Goal: Download file/media

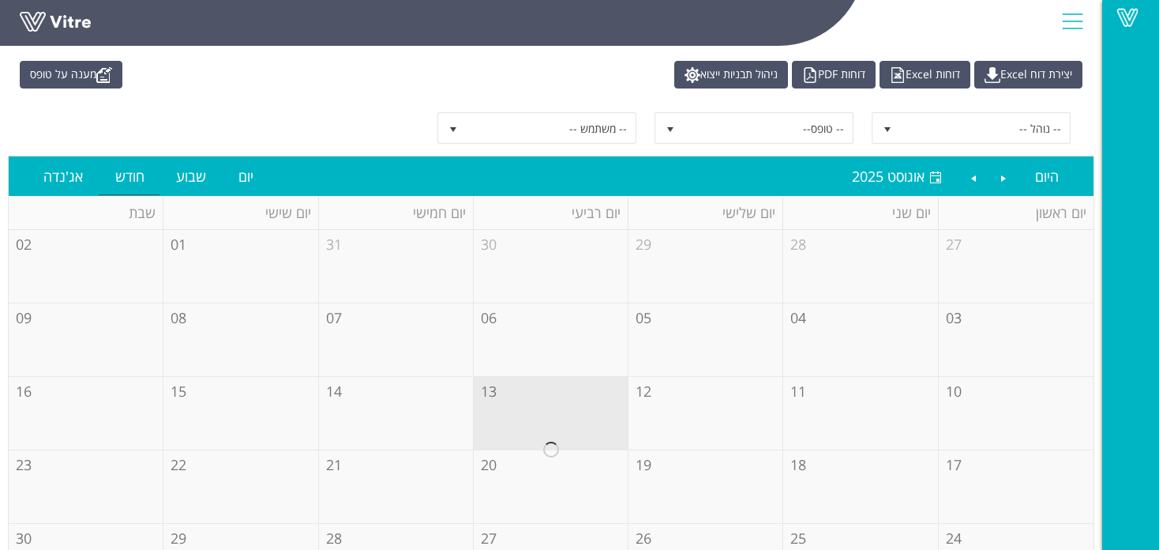
scroll to position [105, 0]
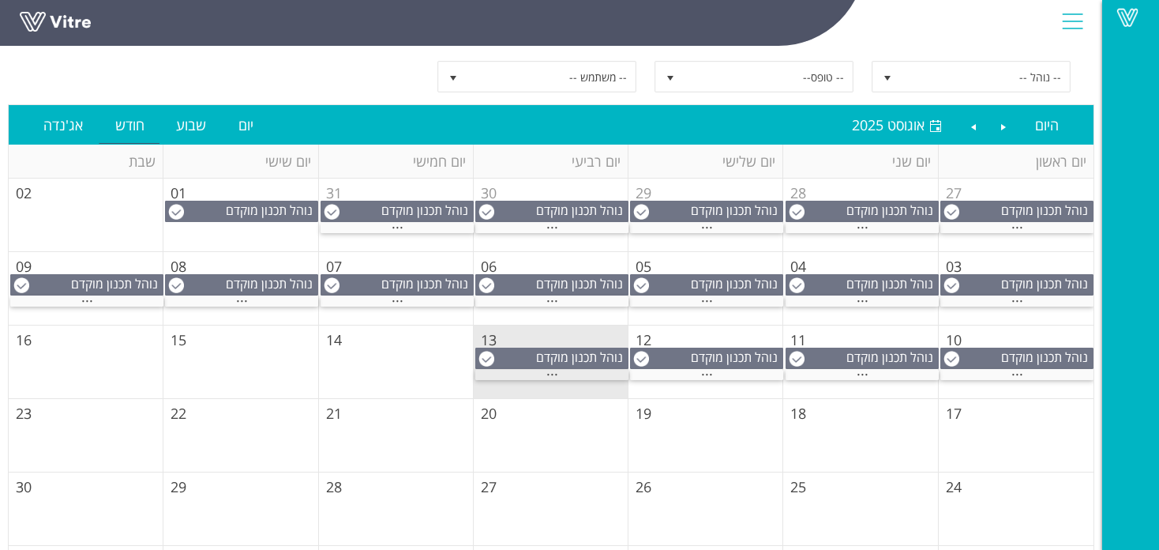
click at [558, 373] on div "..." at bounding box center [551, 375] width 153 height 10
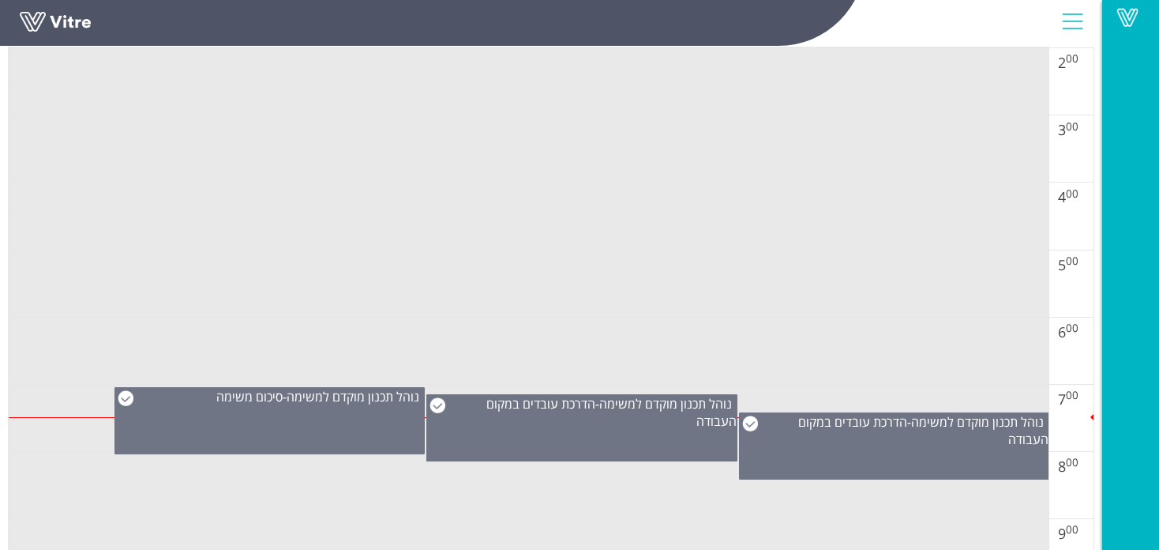
scroll to position [447, 0]
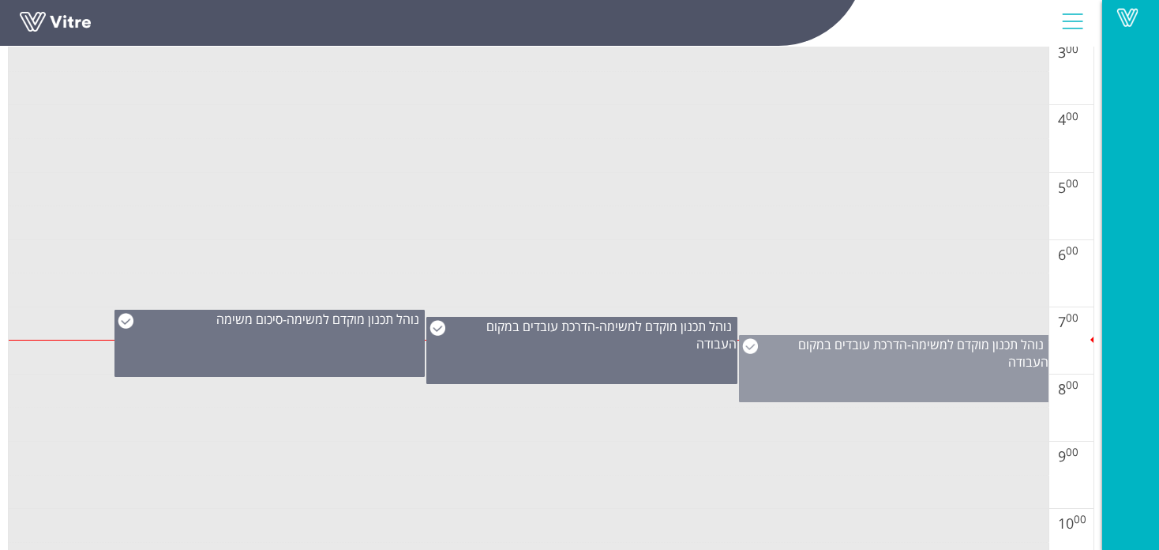
click at [909, 336] on div "נוהל תכנון מוקדם למשימה - הדרכת עובדים במקום העבודה" at bounding box center [894, 353] width 309 height 35
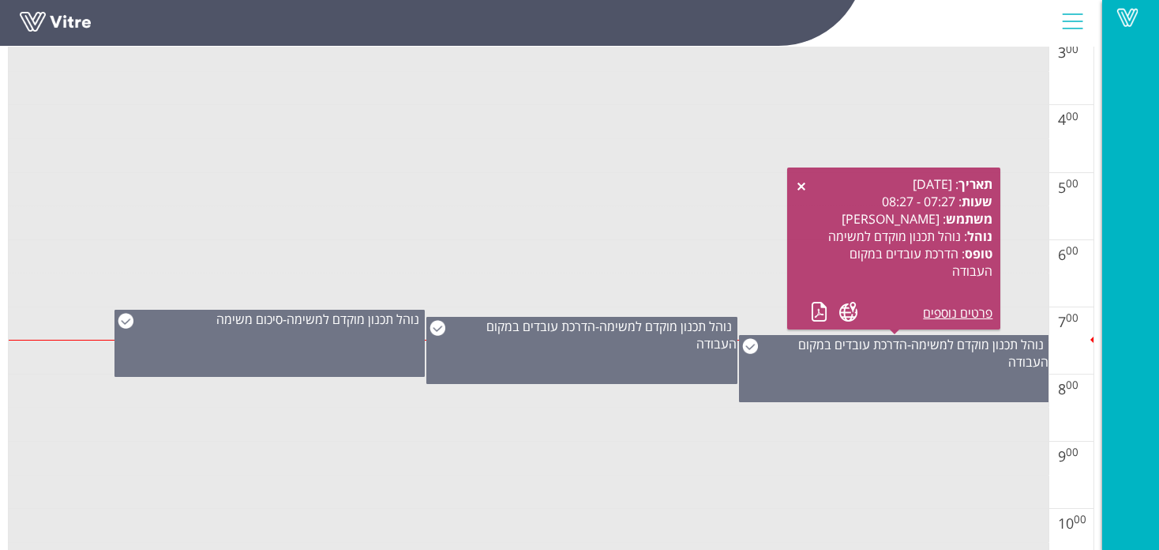
click at [809, 318] on div "תאריך : [DATE] שעות : 07:27 - 08:27 משתמש : [PERSON_NAME] : נוהל תכנון מוקדם למ…" at bounding box center [893, 248] width 197 height 146
click at [813, 317] on link at bounding box center [819, 312] width 17 height 20
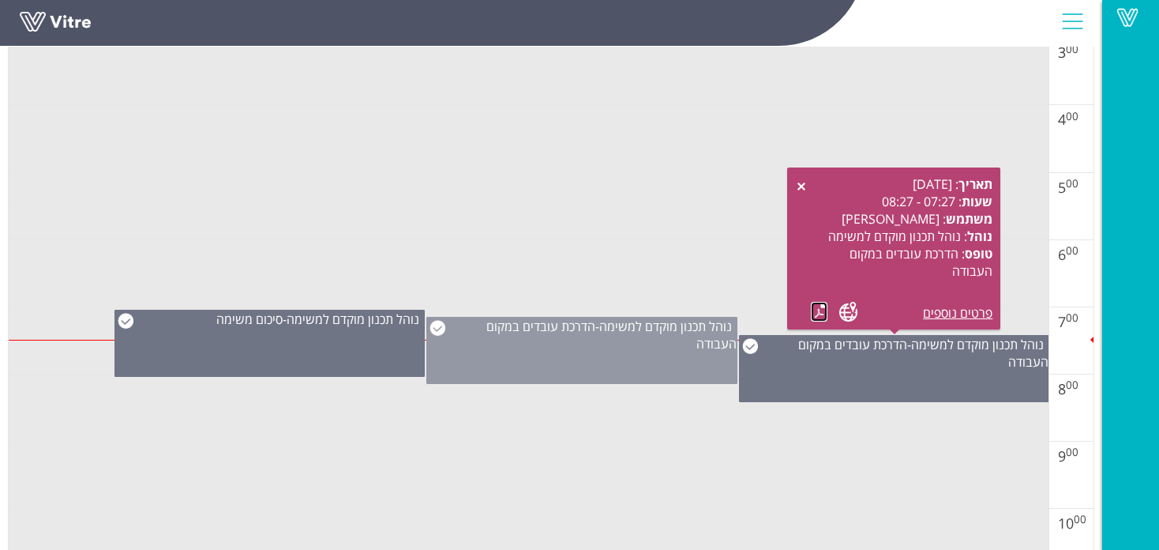
click at [609, 361] on div "נוהל תכנון מוקדם למשימה - הדרכת עובדים במקום העבודה" at bounding box center [581, 350] width 310 height 67
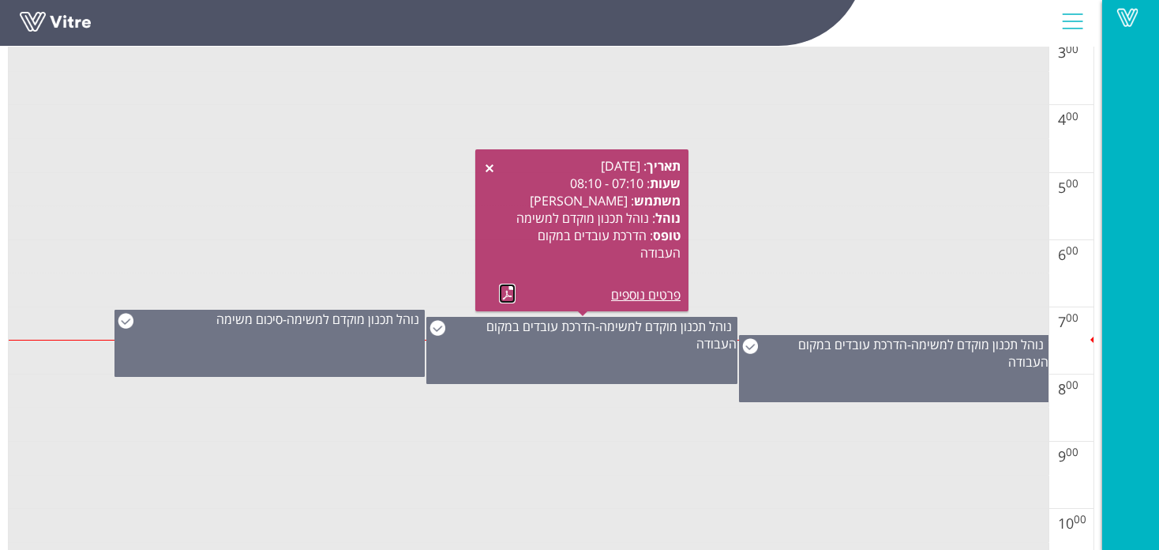
click at [505, 295] on link at bounding box center [507, 293] width 17 height 20
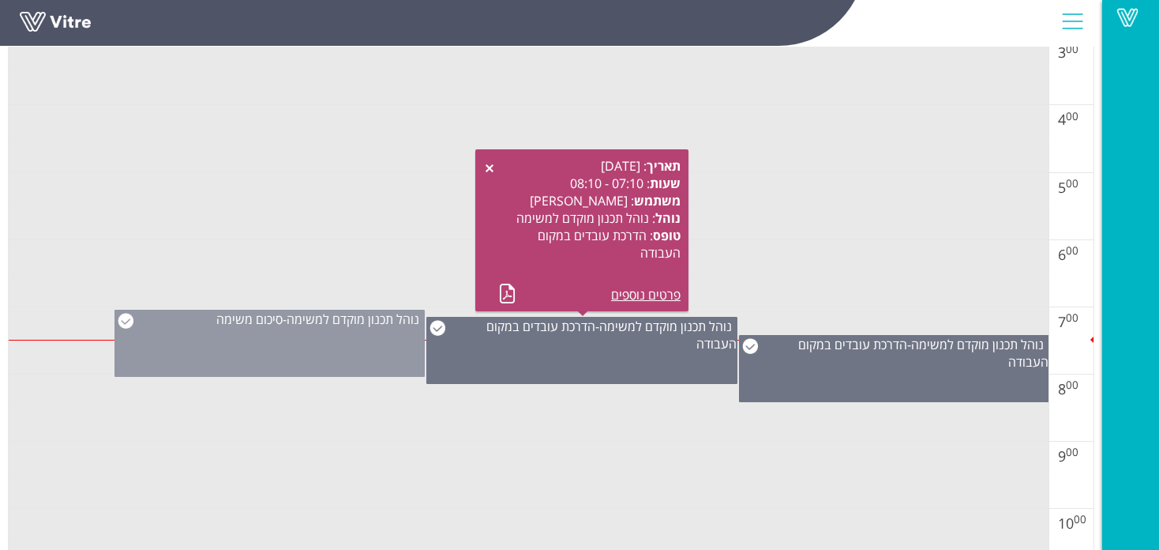
click at [326, 351] on div "נוהל תכנון מוקדם למשימה - סיכום משימה" at bounding box center [269, 343] width 310 height 67
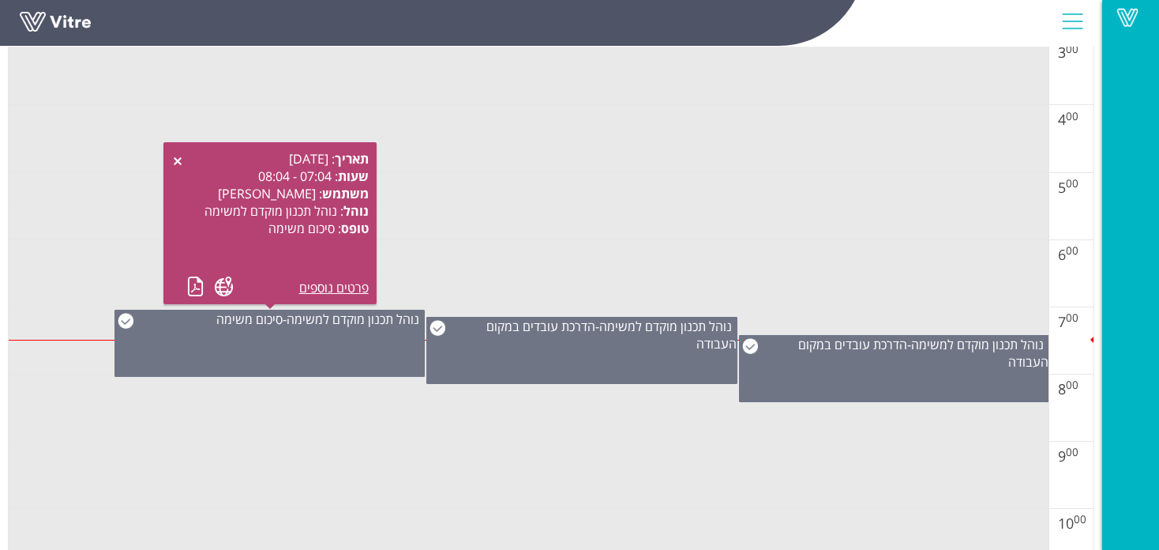
click at [448, 433] on td at bounding box center [529, 424] width 1040 height 34
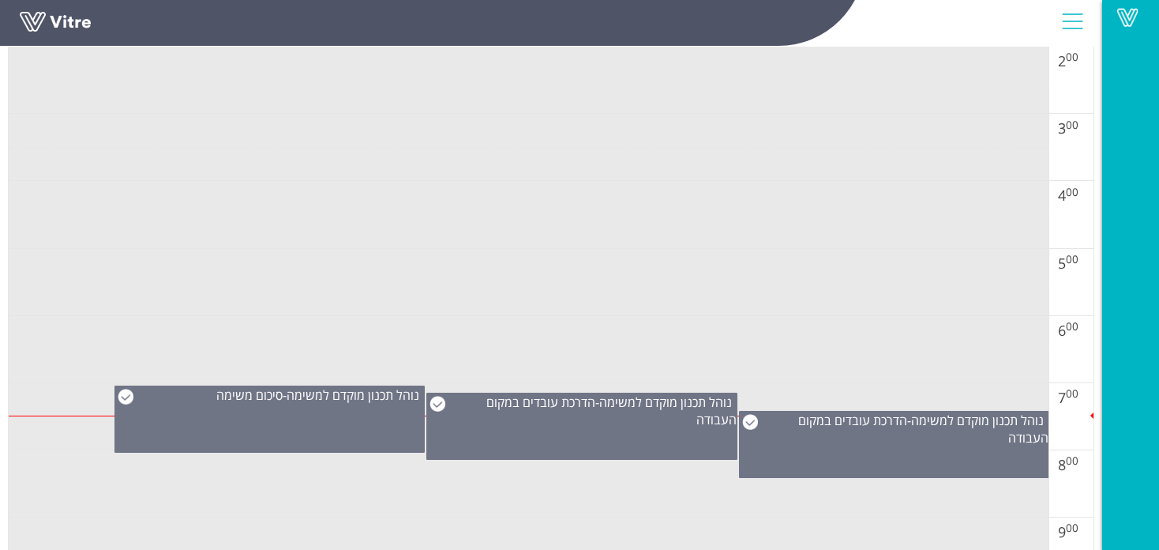
scroll to position [368, 0]
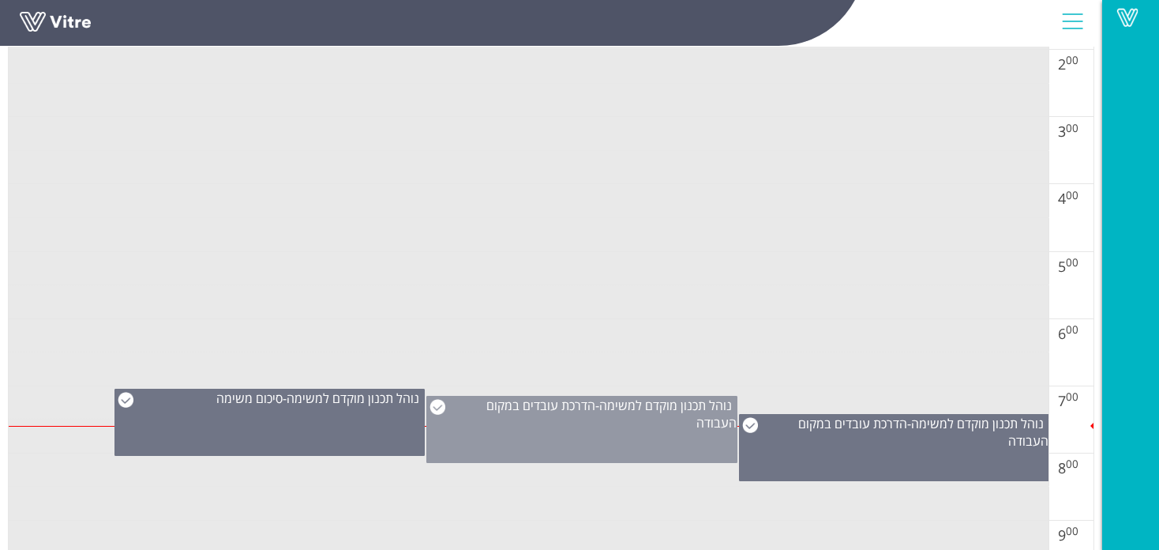
click at [647, 401] on span "נוהל תכנון מוקדם למשימה" at bounding box center [665, 404] width 133 height 17
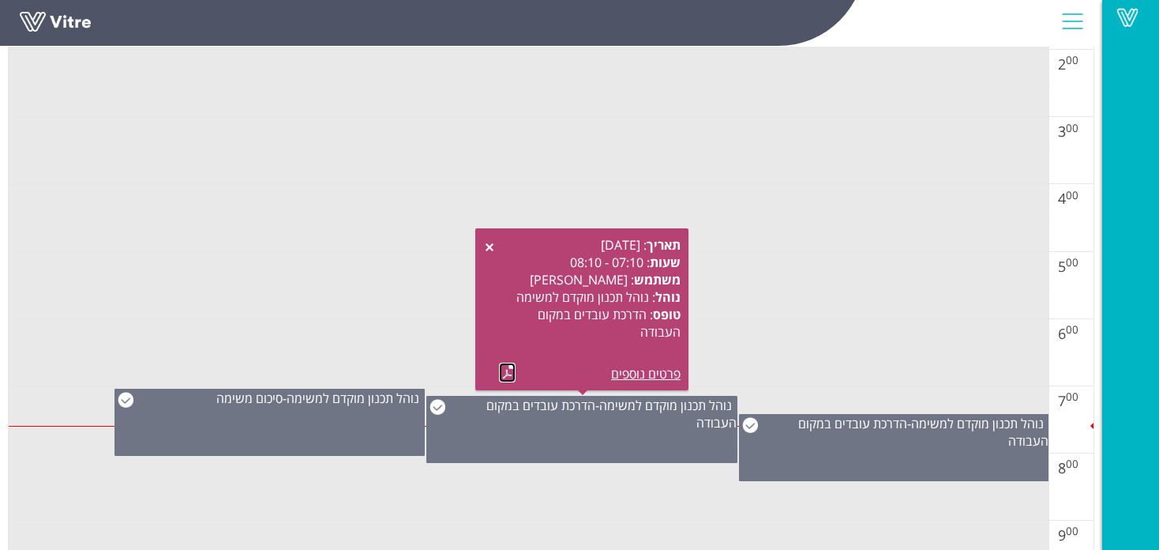
click at [503, 369] on link at bounding box center [507, 372] width 17 height 20
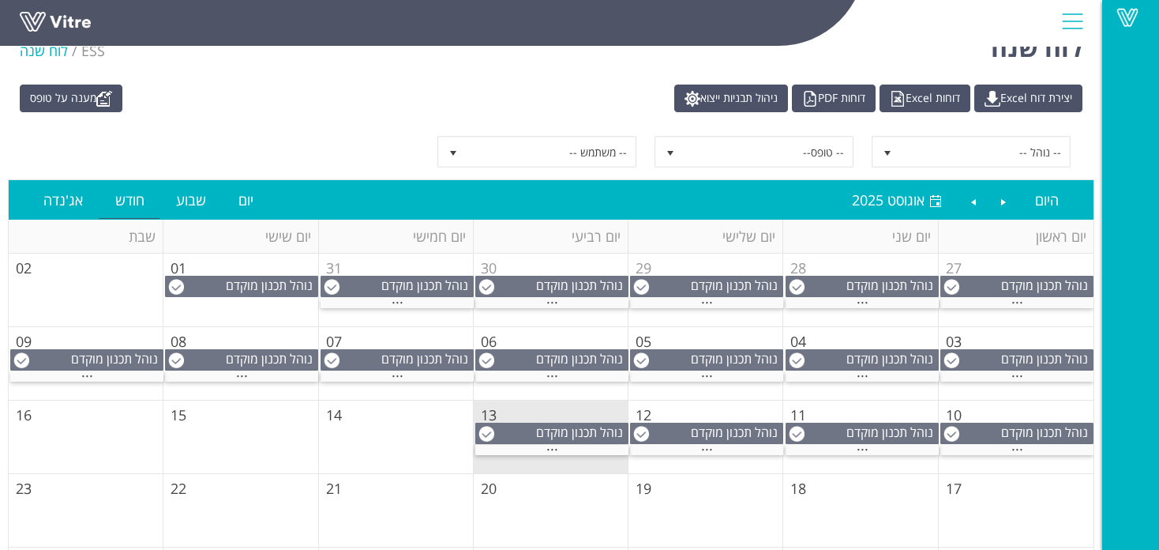
scroll to position [131, 0]
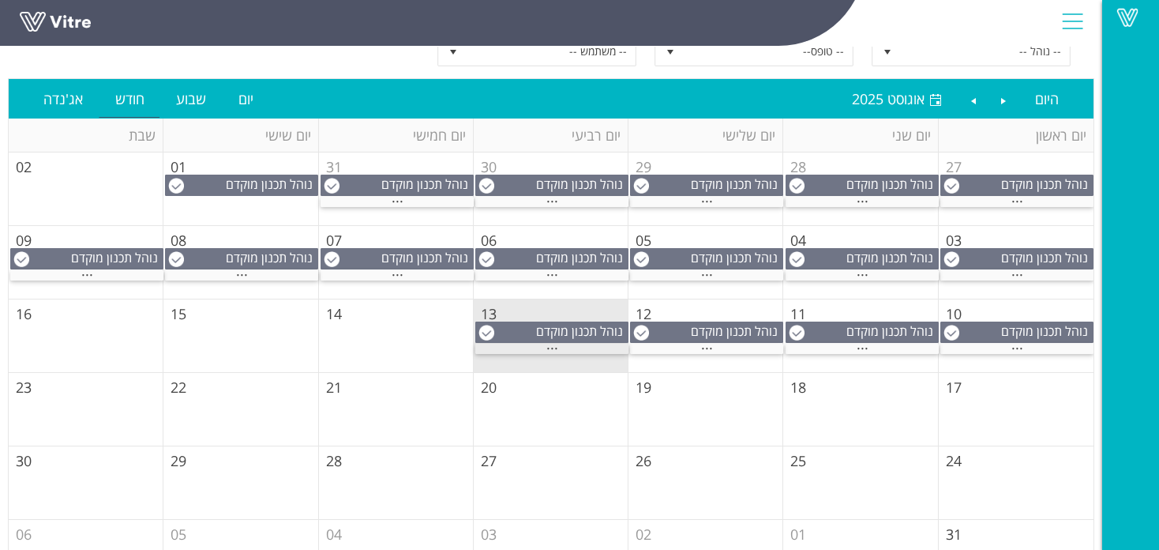
click at [553, 343] on span "..." at bounding box center [552, 344] width 12 height 17
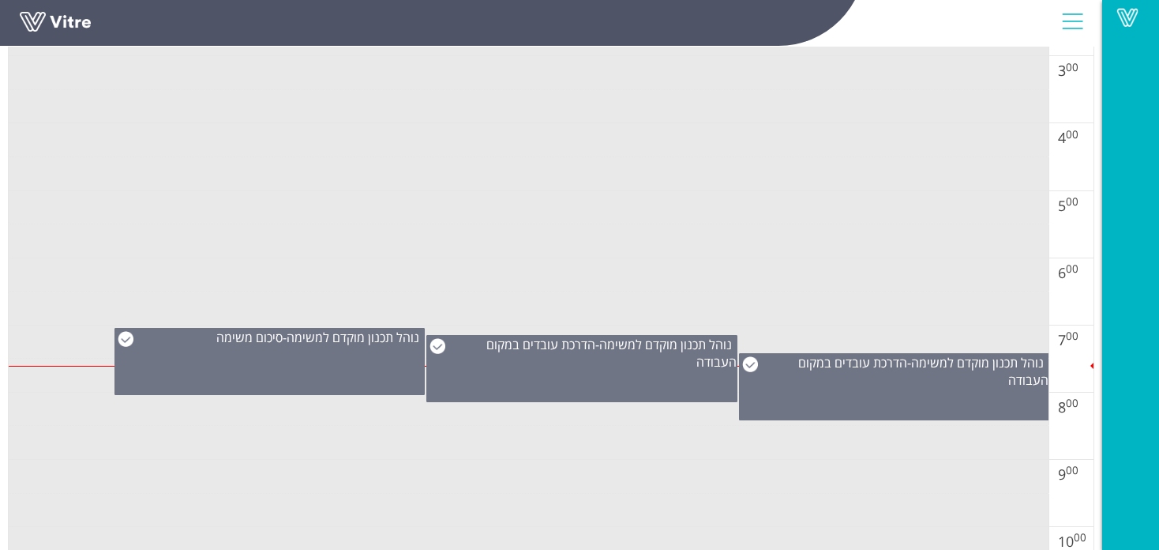
scroll to position [500, 0]
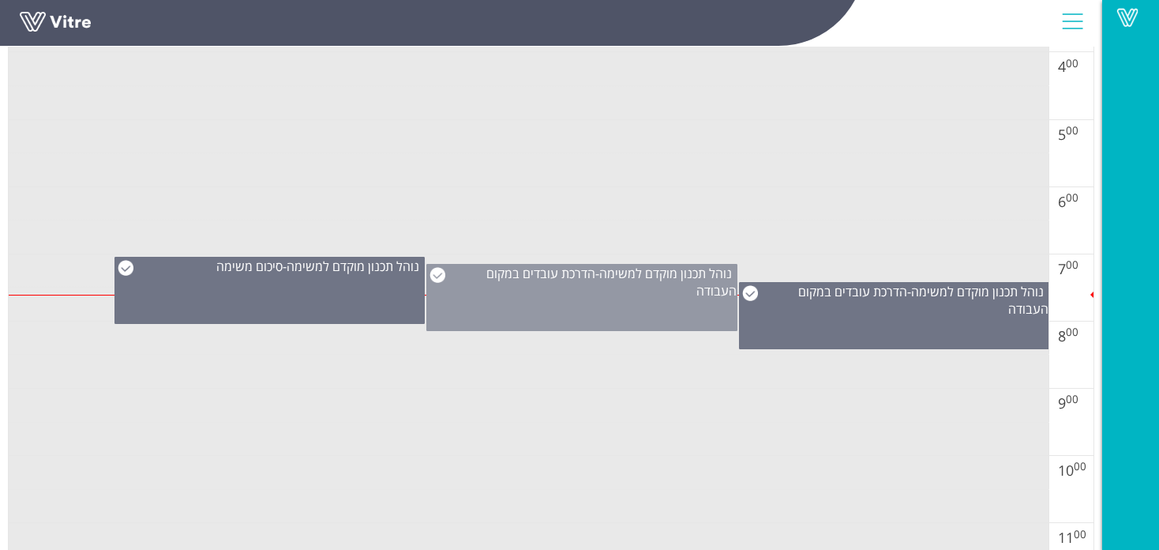
click at [647, 303] on div "נוהל תכנון מוקדם למשימה - הדרכת עובדים במקום העבודה" at bounding box center [581, 297] width 310 height 67
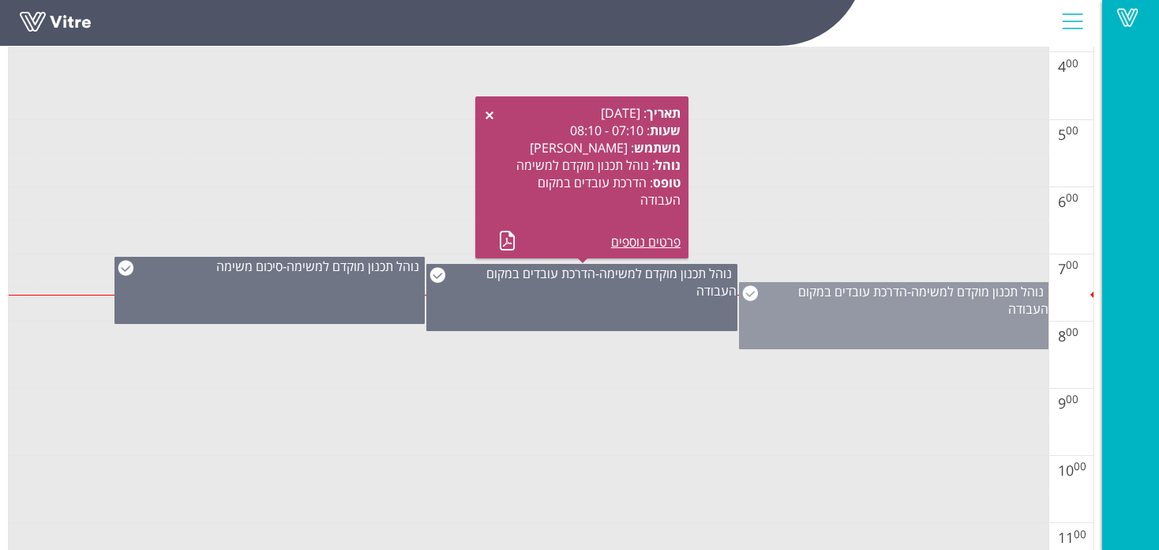
click at [827, 304] on div "נוהל תכנון מוקדם למשימה - הדרכת עובדים במקום העבודה" at bounding box center [894, 300] width 309 height 35
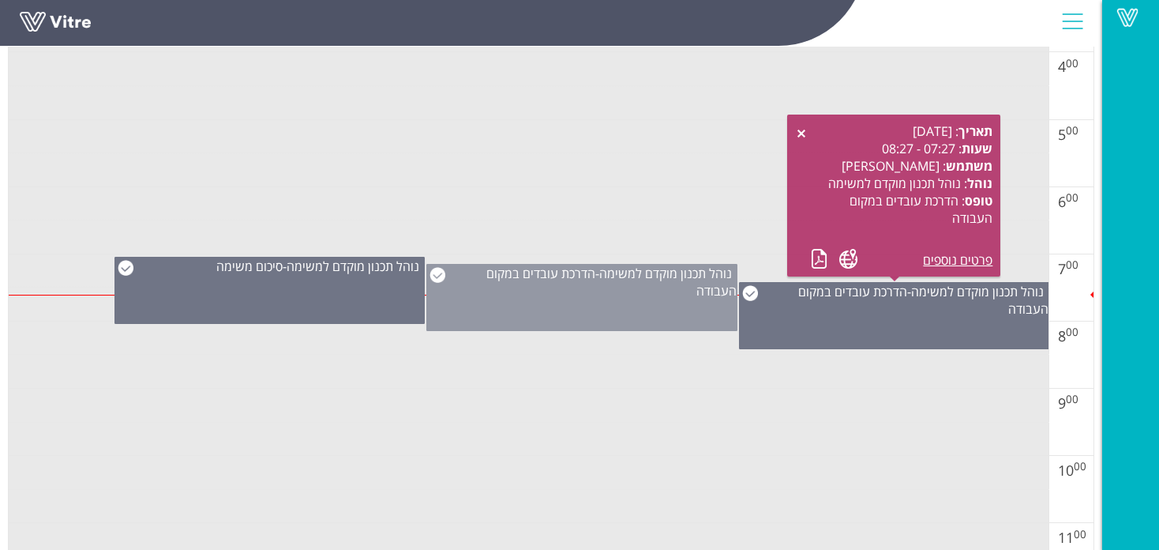
click at [612, 310] on div "נוהל תכנון מוקדם למשימה - הדרכת עובדים במקום העבודה" at bounding box center [581, 297] width 310 height 67
